Goal: Register for event/course

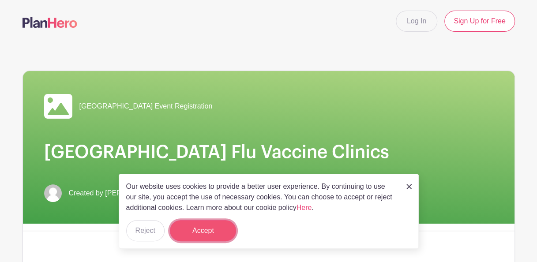
click at [217, 233] on button "Accept" at bounding box center [203, 230] width 66 height 21
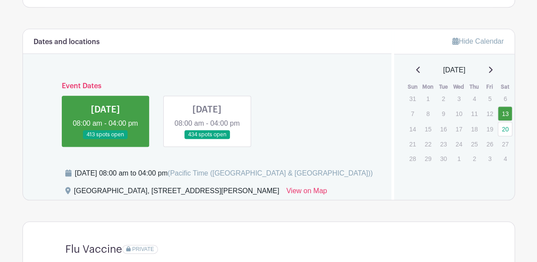
scroll to position [384, 0]
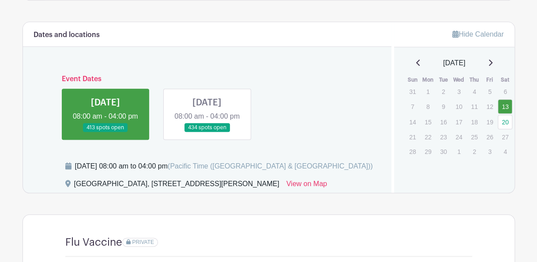
click at [105, 132] on link at bounding box center [105, 132] width 0 height 0
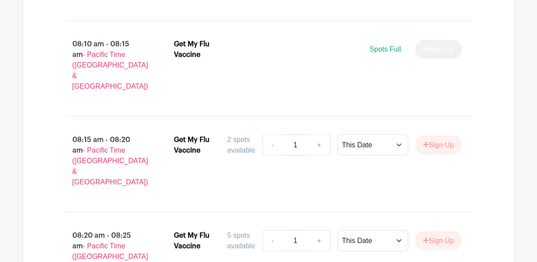
scroll to position [786, 0]
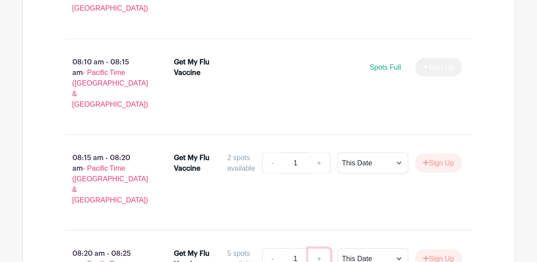
click at [317, 248] on link "+" at bounding box center [319, 258] width 22 height 21
type input "3"
click at [430, 249] on button "Sign Up" at bounding box center [438, 258] width 46 height 19
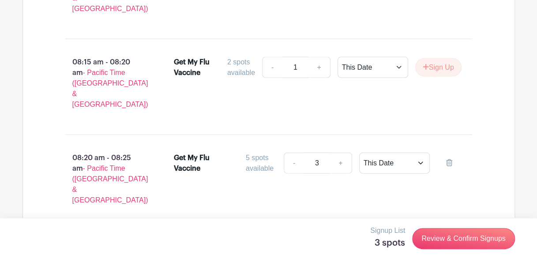
scroll to position [892, 0]
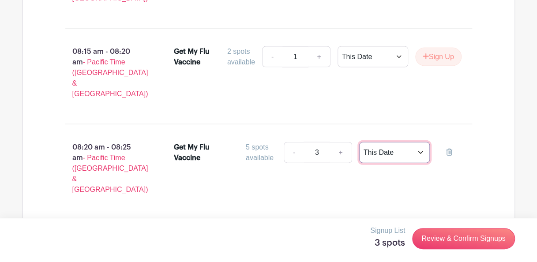
click at [421, 142] on select "This Date Select Dates" at bounding box center [394, 152] width 71 height 21
click at [359, 142] on select "This Date Select Dates" at bounding box center [394, 152] width 71 height 21
click at [413, 142] on select "This Date Select Dates" at bounding box center [394, 152] width 71 height 21
select select "select_dates"
click at [359, 142] on select "This Date Select Dates" at bounding box center [394, 152] width 71 height 21
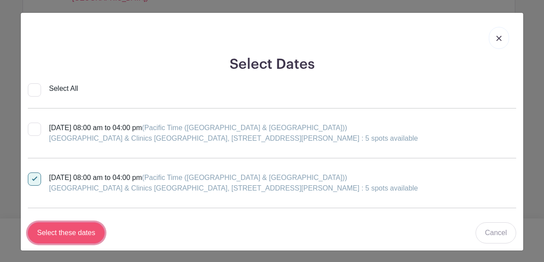
click at [86, 232] on input "Select these dates" at bounding box center [66, 232] width 77 height 21
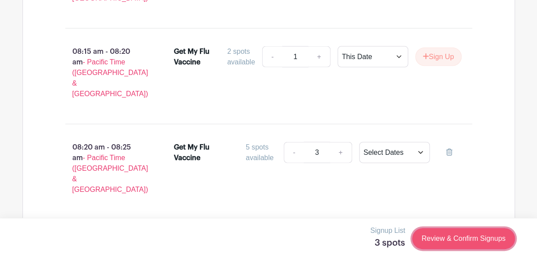
click at [455, 241] on link "Review & Confirm Signups" at bounding box center [463, 238] width 102 height 21
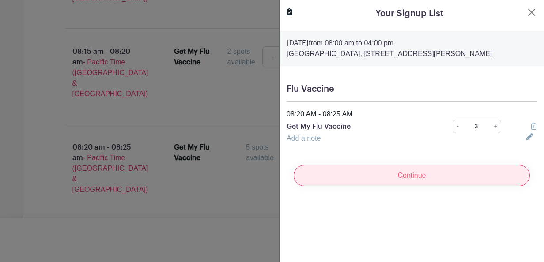
click at [411, 186] on input "Continue" at bounding box center [411, 175] width 236 height 21
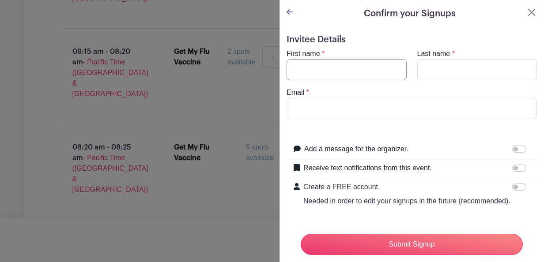
click at [350, 69] on input "First name" at bounding box center [346, 69] width 120 height 21
type input "[PERSON_NAME]"
type input "[PERSON_NAME][EMAIL_ADDRESS][DOMAIN_NAME]"
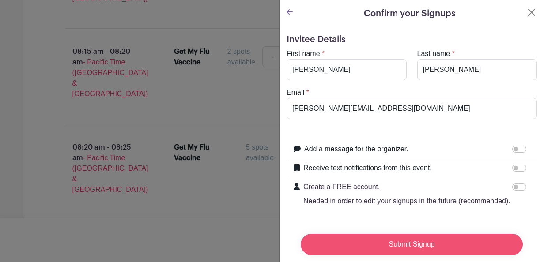
click at [380, 235] on input "Submit Signup" at bounding box center [411, 244] width 222 height 21
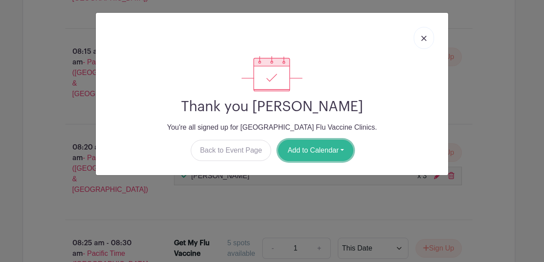
click at [308, 152] on button "Add to Calendar" at bounding box center [315, 150] width 75 height 21
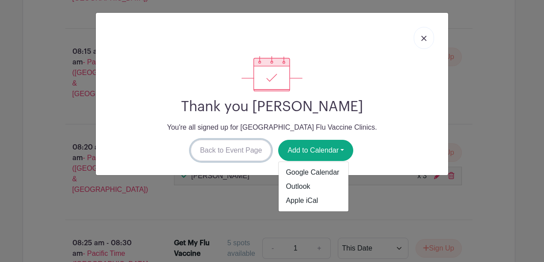
drag, startPoint x: 308, startPoint y: 152, endPoint x: 242, endPoint y: 154, distance: 66.7
click at [242, 154] on link "Back to Event Page" at bounding box center [231, 150] width 81 height 21
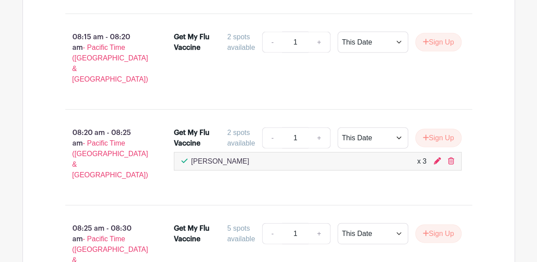
scroll to position [925, 0]
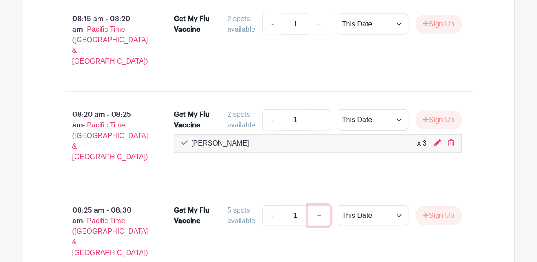
click at [320, 205] on link "+" at bounding box center [319, 215] width 22 height 21
type input "2"
drag, startPoint x: 320, startPoint y: 135, endPoint x: 443, endPoint y: 135, distance: 122.7
click at [443, 207] on button "Sign Up" at bounding box center [438, 216] width 46 height 19
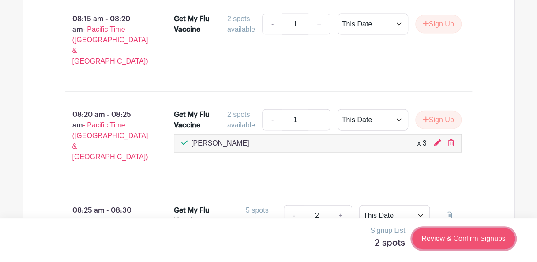
click at [441, 240] on link "Review & Confirm Signups" at bounding box center [463, 238] width 102 height 21
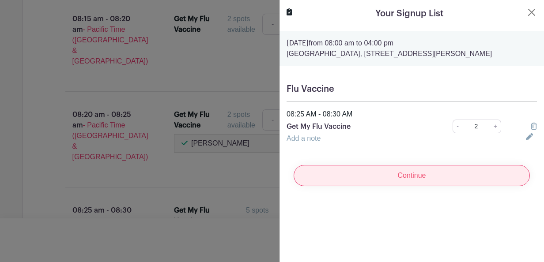
click at [412, 186] on input "Continue" at bounding box center [411, 175] width 236 height 21
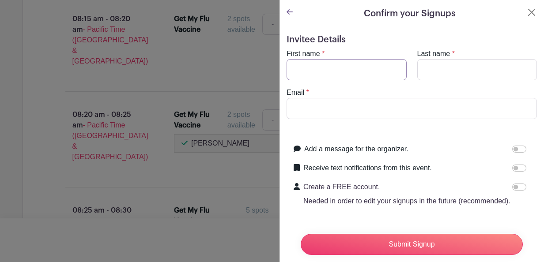
click at [376, 73] on input "First name" at bounding box center [346, 69] width 120 height 21
type input "[PERSON_NAME]"
type input "[EMAIL_ADDRESS][DOMAIN_NAME]"
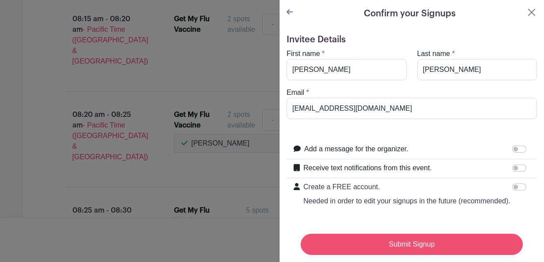
click at [392, 237] on input "Submit Signup" at bounding box center [411, 244] width 222 height 21
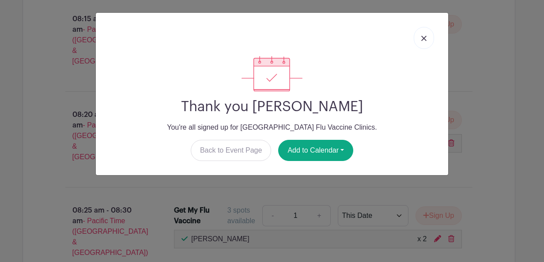
click at [424, 38] on img at bounding box center [423, 38] width 5 height 5
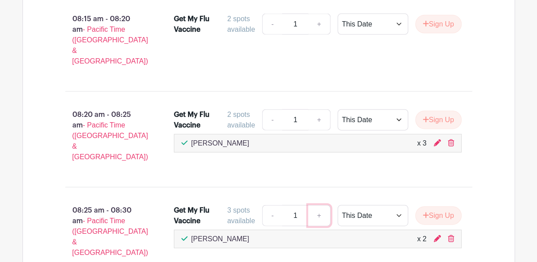
click at [319, 205] on link "+" at bounding box center [319, 215] width 22 height 21
type input "2"
click at [440, 207] on button "Sign Up" at bounding box center [438, 216] width 46 height 19
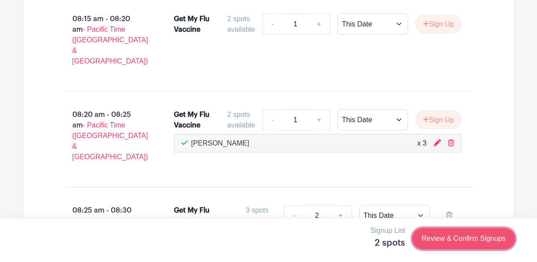
click at [450, 239] on link "Review & Confirm Signups" at bounding box center [463, 238] width 102 height 21
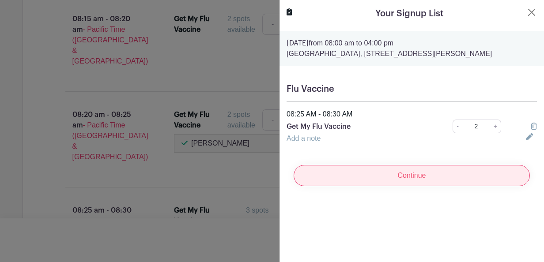
click at [415, 186] on input "Continue" at bounding box center [411, 175] width 236 height 21
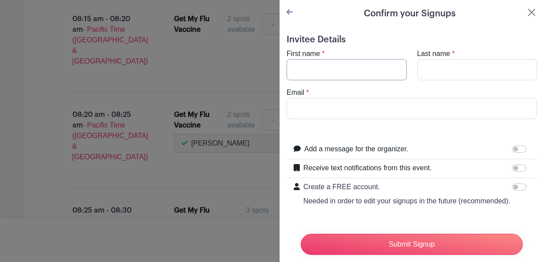
click at [369, 71] on input "First name" at bounding box center [346, 69] width 120 height 21
type input "[PERSON_NAME]"
type input "[EMAIL_ADDRESS][DOMAIN_NAME]"
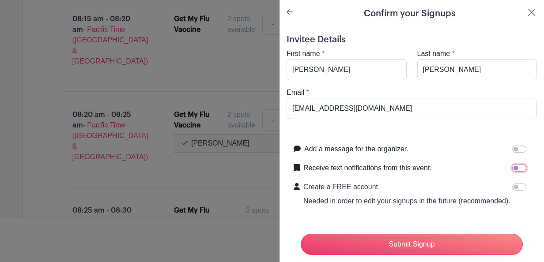
drag, startPoint x: 507, startPoint y: 165, endPoint x: 522, endPoint y: 165, distance: 15.4
click at [522, 165] on div at bounding box center [521, 168] width 18 height 11
drag, startPoint x: 508, startPoint y: 167, endPoint x: 523, endPoint y: 166, distance: 15.0
click at [523, 166] on div "Receive text notifications from this event. Your Phone Number +1 +1 Text messag…" at bounding box center [411, 168] width 250 height 19
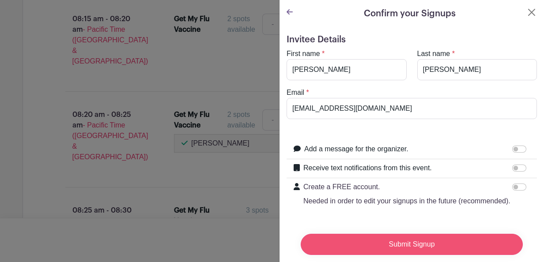
drag, startPoint x: 417, startPoint y: 237, endPoint x: 392, endPoint y: 238, distance: 25.6
click at [392, 238] on input "Submit Signup" at bounding box center [411, 244] width 222 height 21
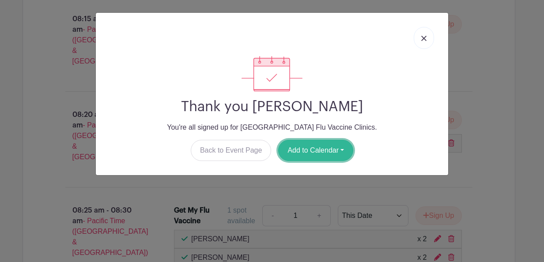
click at [341, 150] on button "Add to Calendar" at bounding box center [315, 150] width 75 height 21
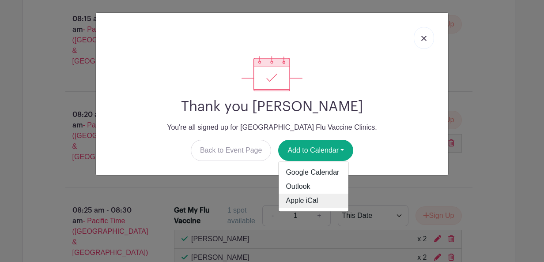
click at [290, 201] on link "Apple iCal" at bounding box center [313, 201] width 70 height 14
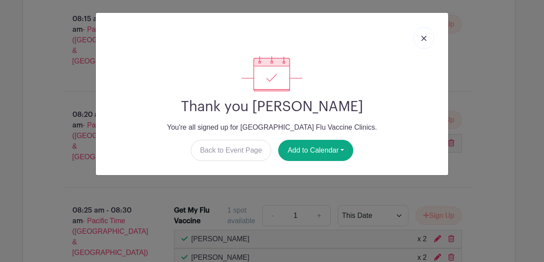
click at [527, 71] on div "Thank you [PERSON_NAME] You're all signed up for [GEOGRAPHIC_DATA] Flu Vaccine …" at bounding box center [272, 131] width 544 height 262
